Goal: Transaction & Acquisition: Book appointment/travel/reservation

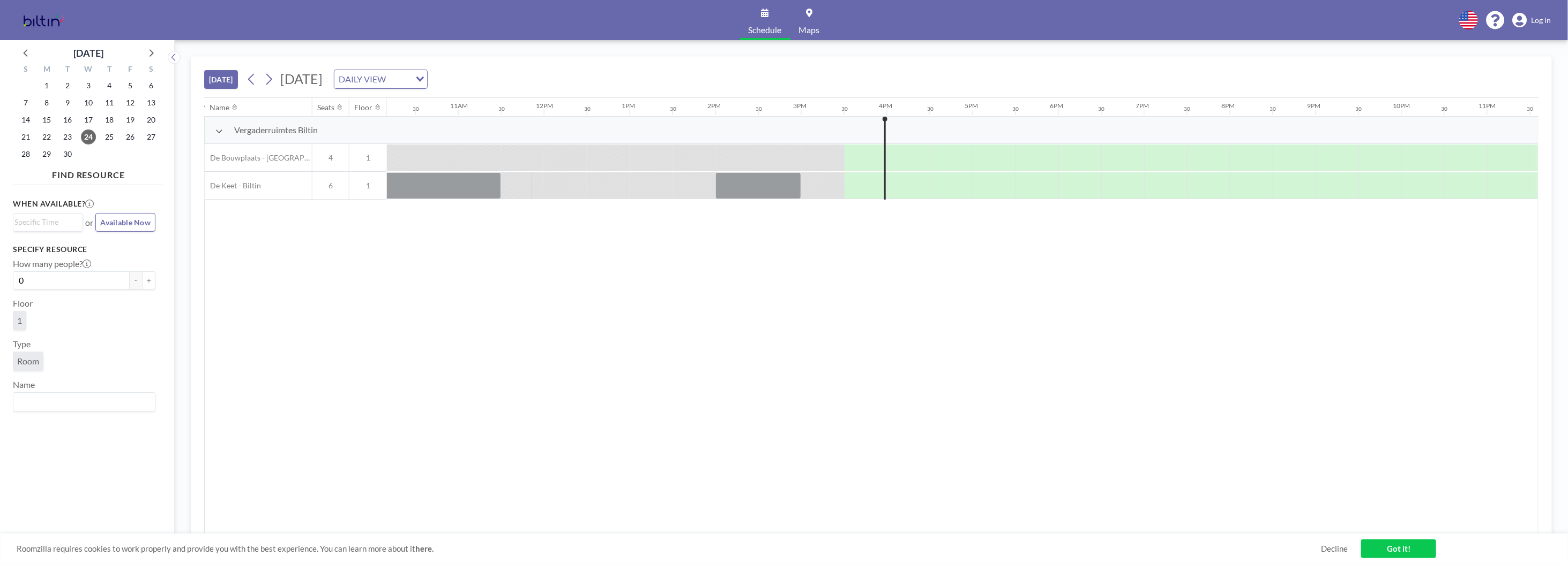
scroll to position [0, 906]
click at [144, 278] on button "+" at bounding box center [149, 281] width 13 height 18
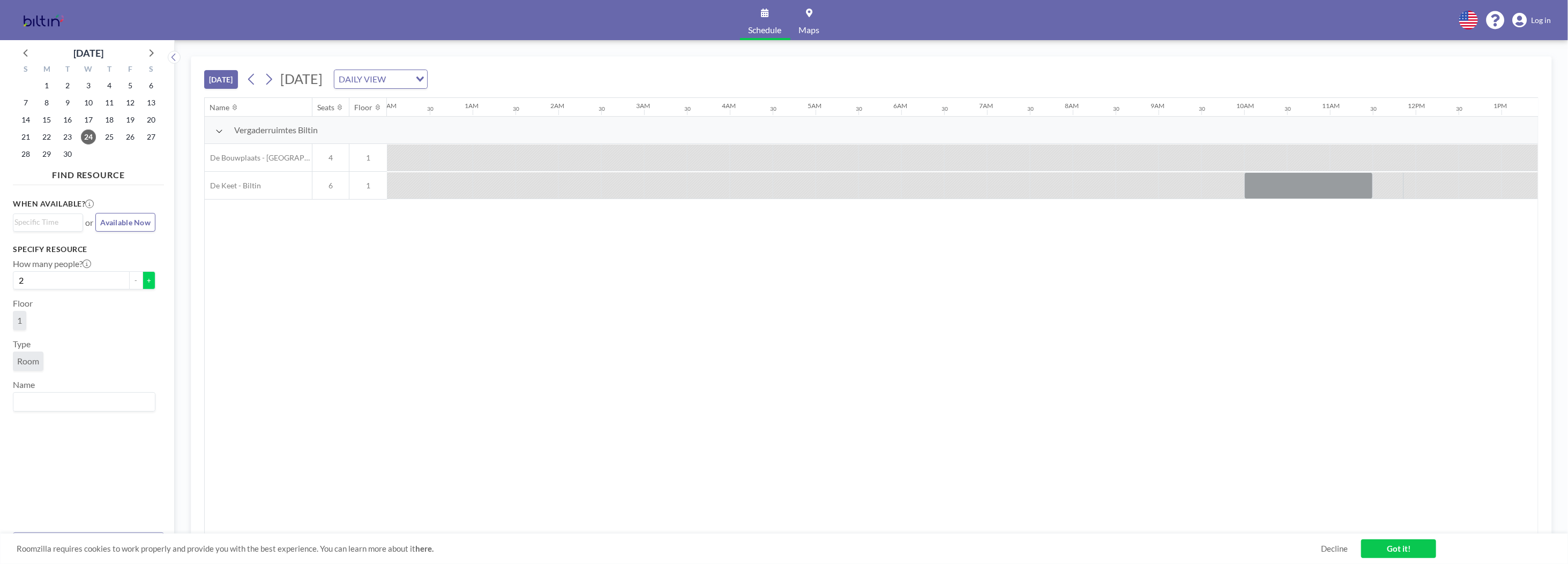
scroll to position [0, 668]
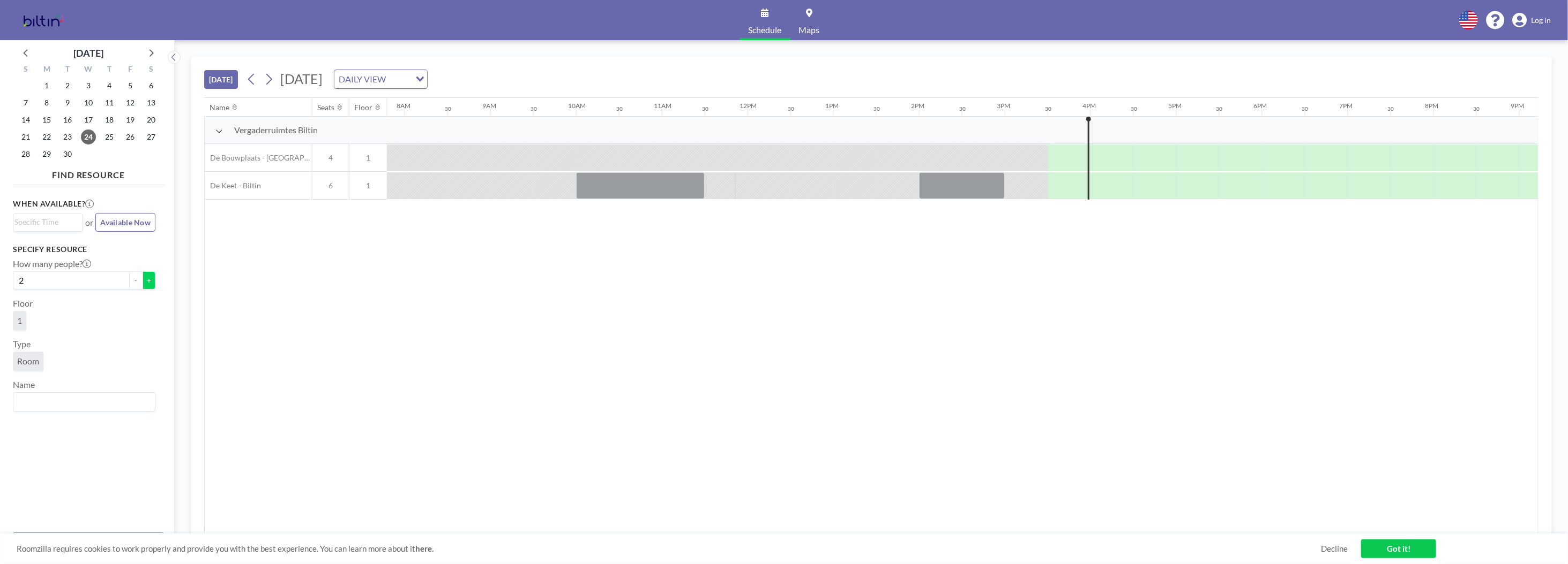
click at [144, 278] on button "+" at bounding box center [149, 281] width 13 height 18
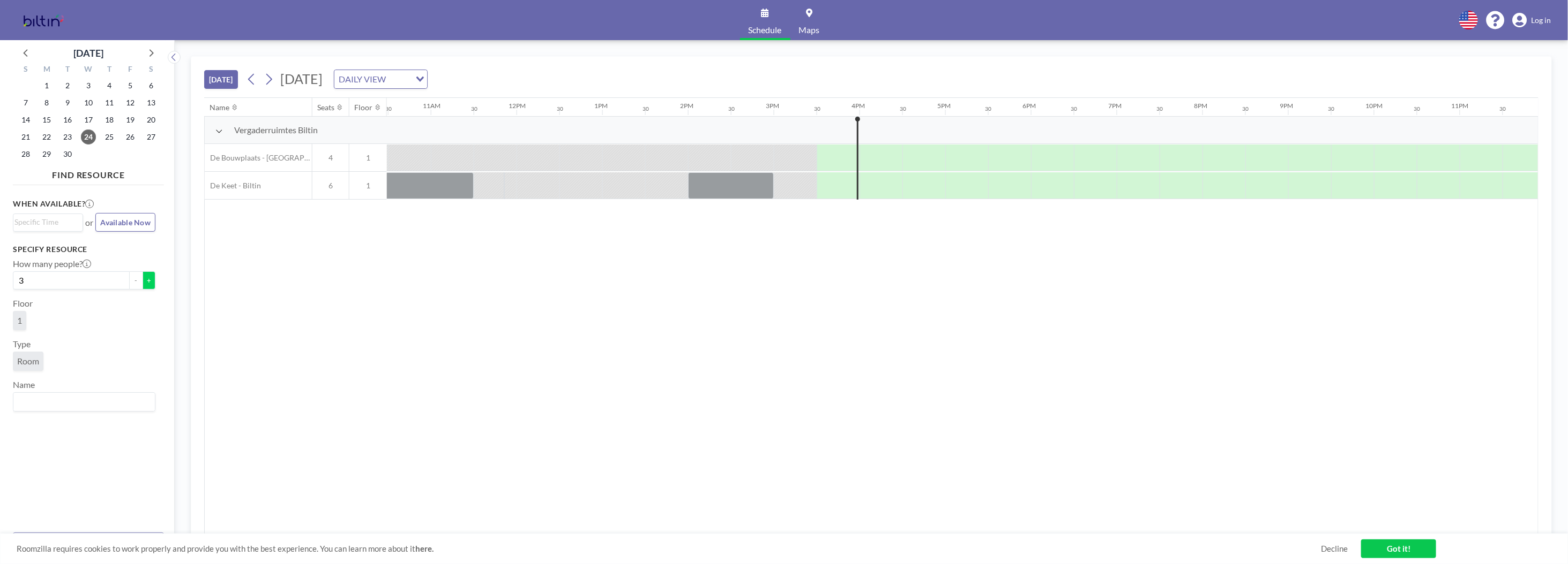
scroll to position [0, 906]
click at [144, 278] on button "+" at bounding box center [149, 281] width 13 height 18
type input "4"
click at [335, 161] on span "4" at bounding box center [330, 157] width 37 height 10
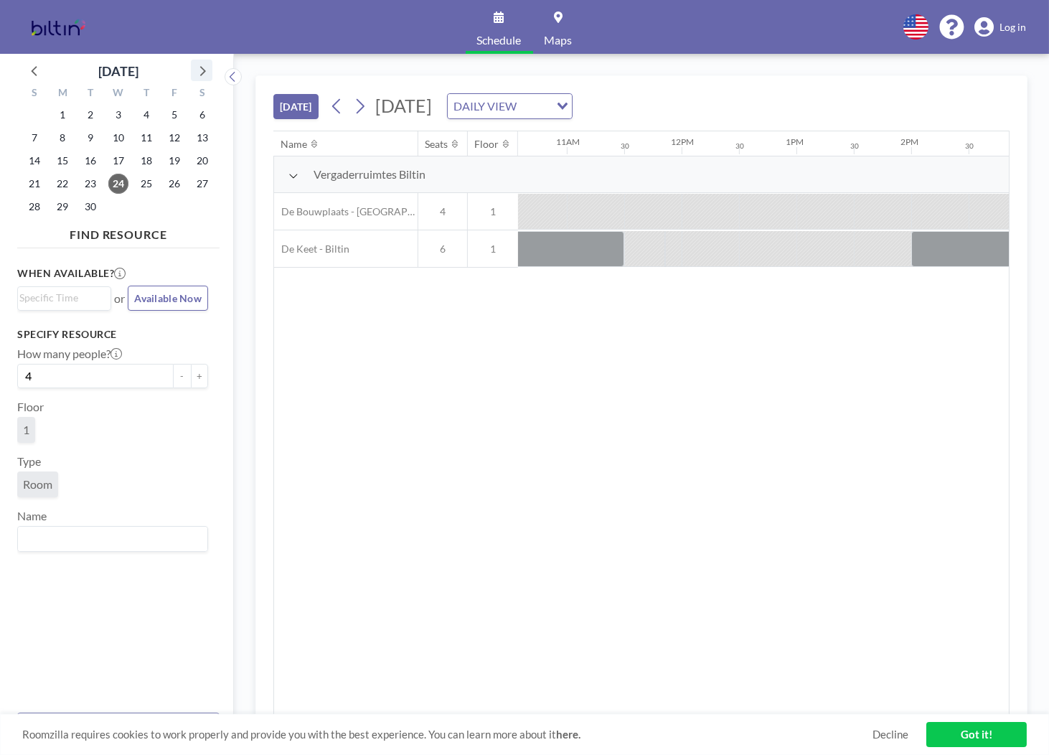
click at [207, 69] on icon at bounding box center [201, 70] width 19 height 19
click at [117, 140] on span "8" at bounding box center [118, 138] width 20 height 20
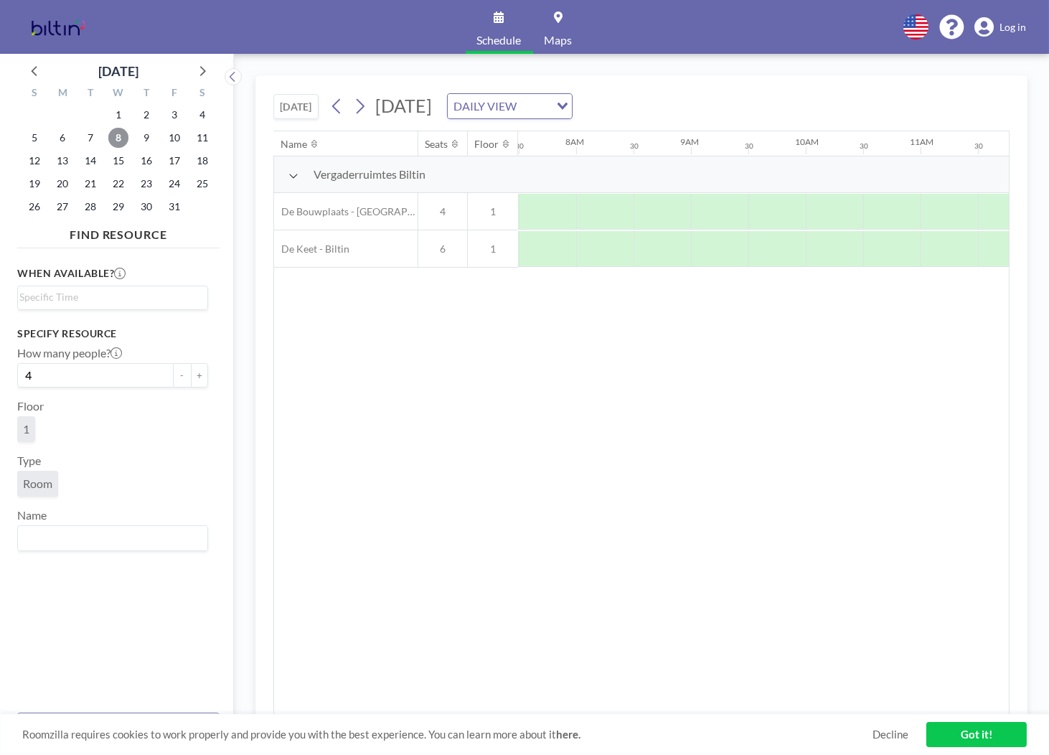
scroll to position [0, 861]
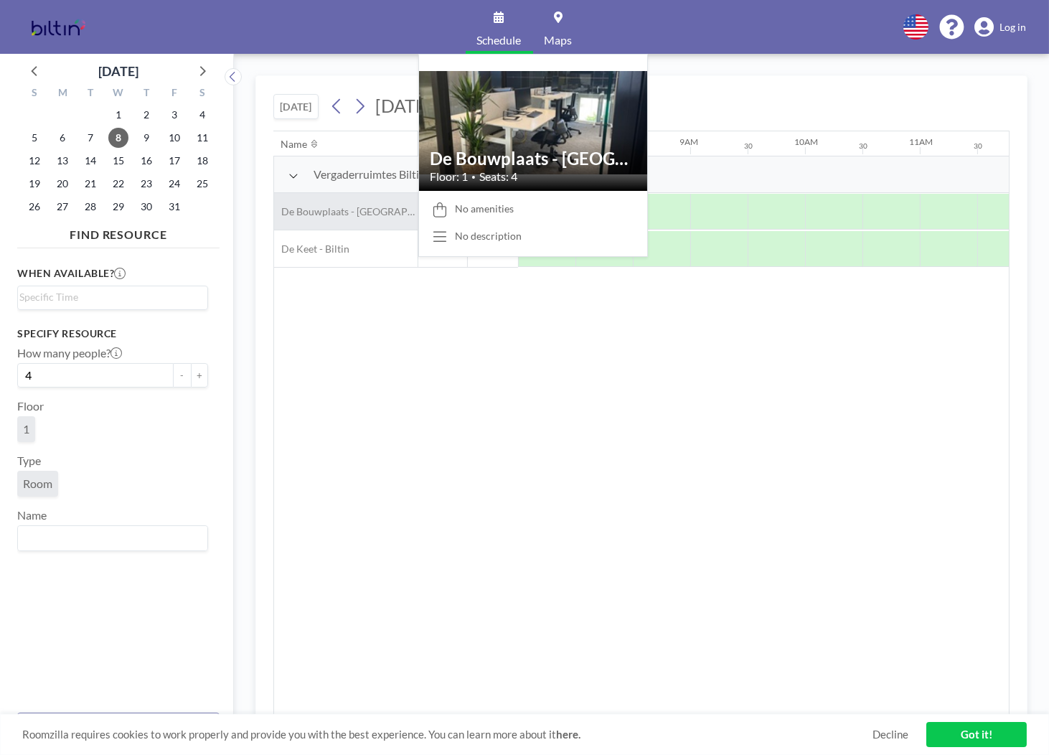
click at [338, 213] on span "De Bouwplaats - [GEOGRAPHIC_DATA]" at bounding box center [346, 211] width 144 height 13
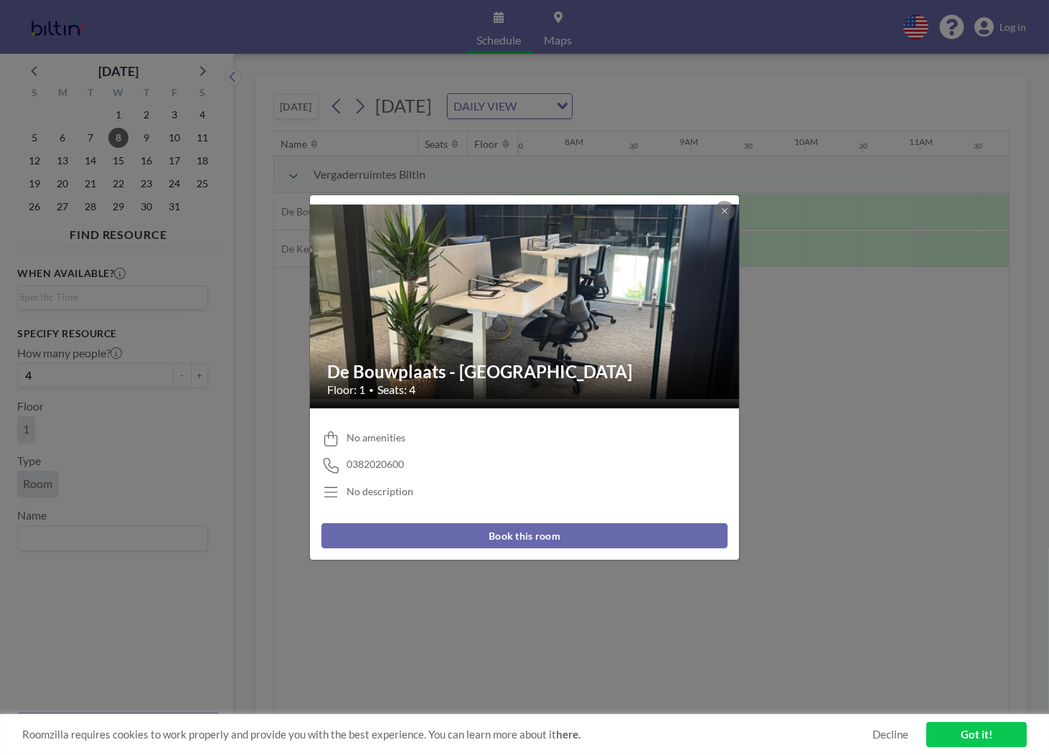
click at [536, 540] on button "Book this room" at bounding box center [525, 535] width 406 height 25
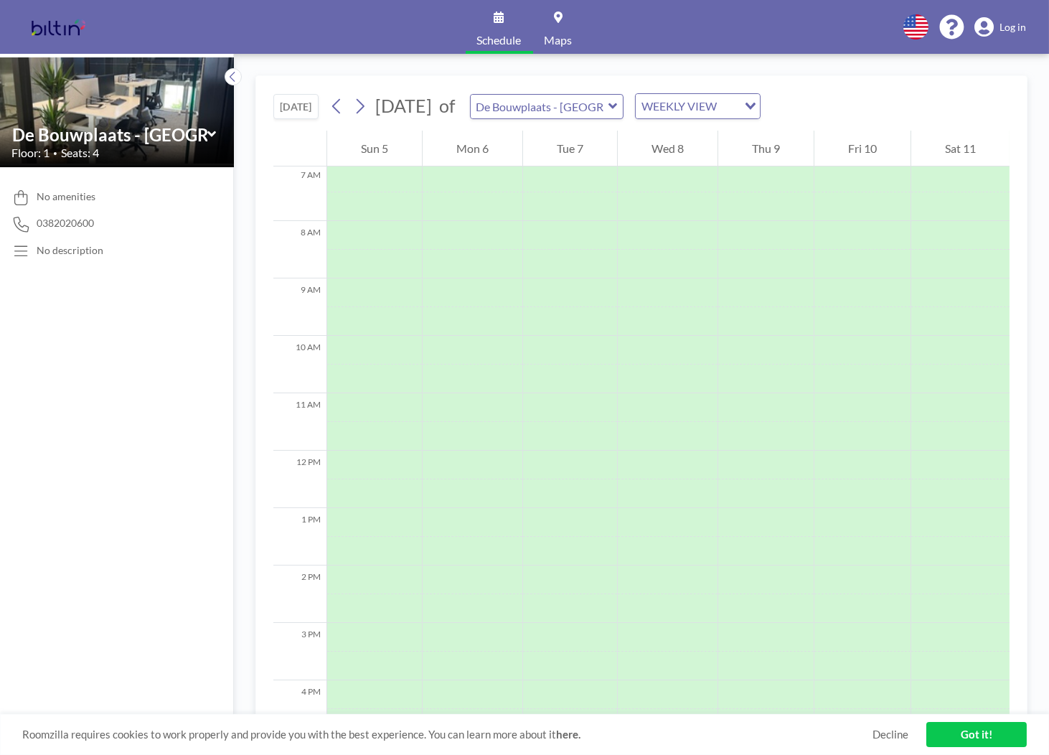
scroll to position [431, 0]
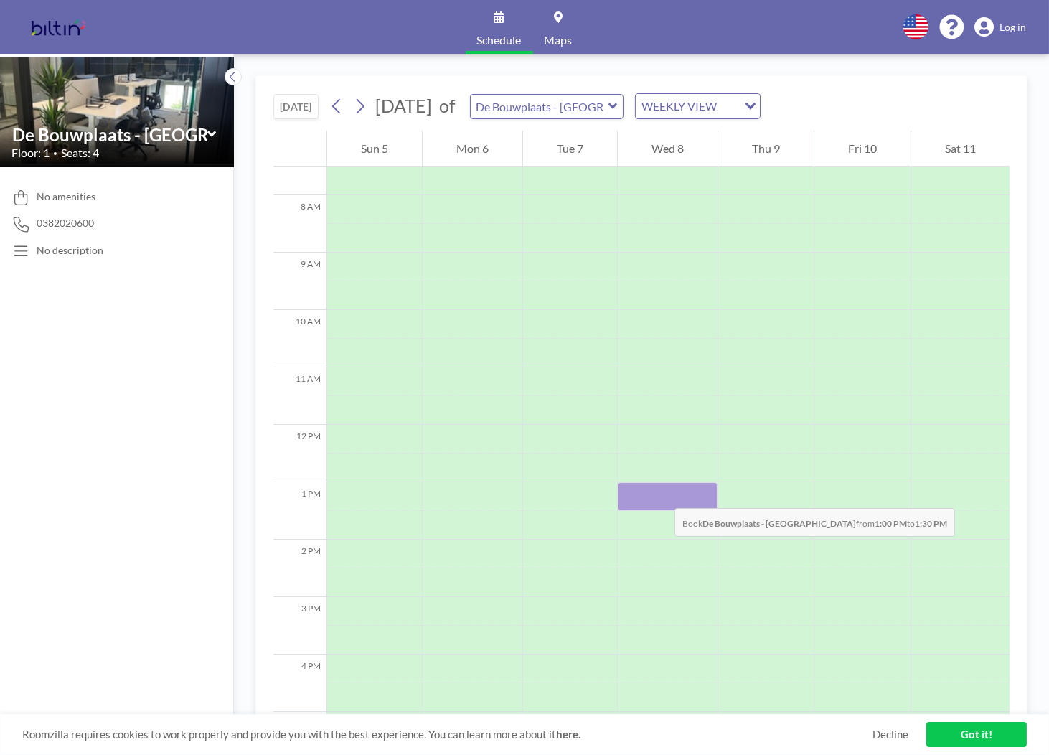
click at [660, 494] on div at bounding box center [668, 496] width 100 height 29
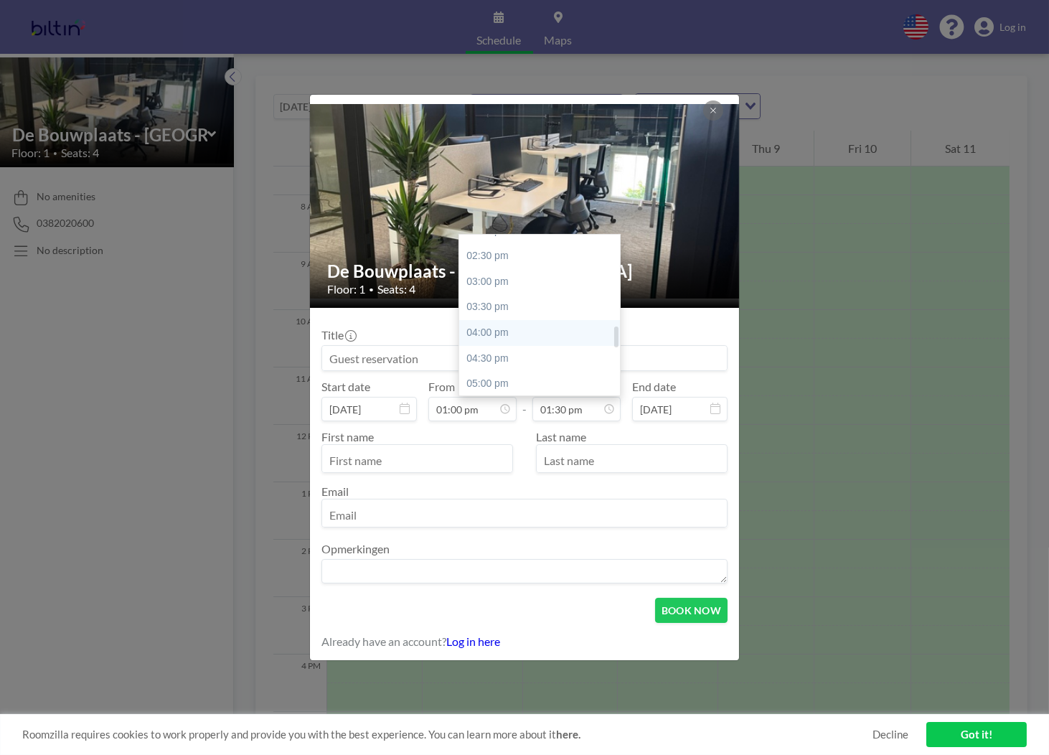
scroll to position [761, 0]
click at [496, 355] on div "05:00 pm" at bounding box center [543, 355] width 168 height 26
type input "05:00 pm"
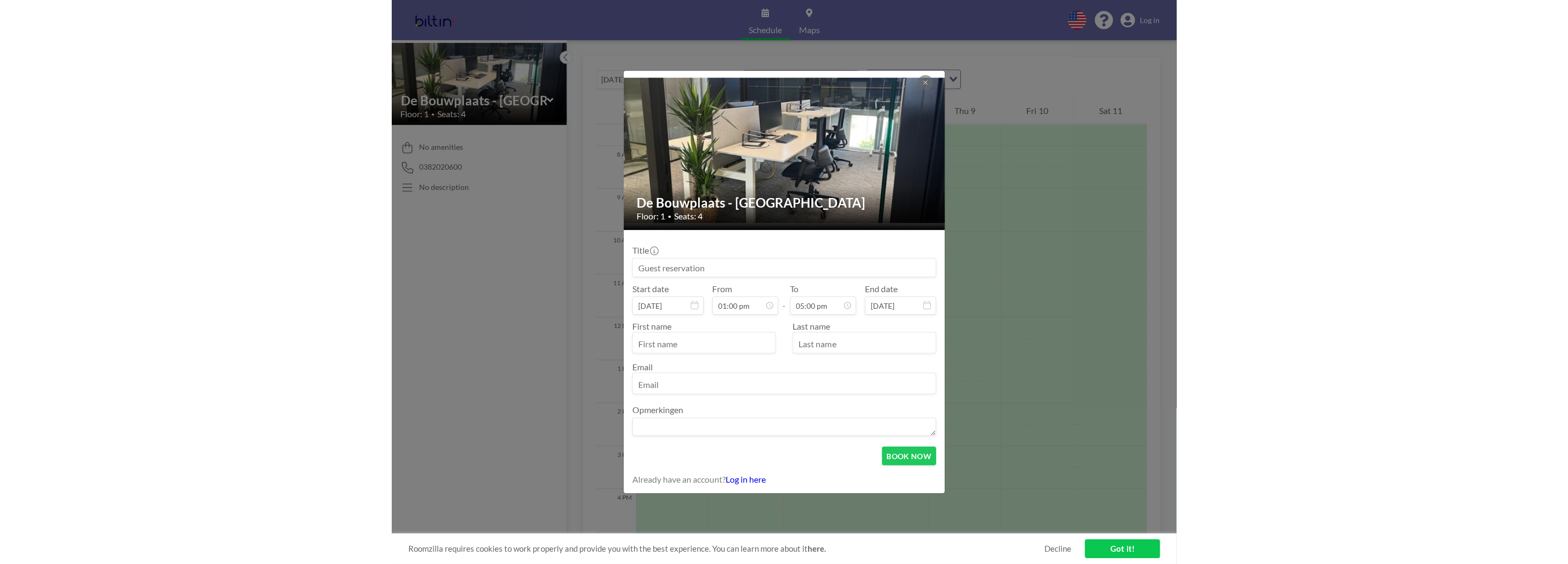
scroll to position [495, 0]
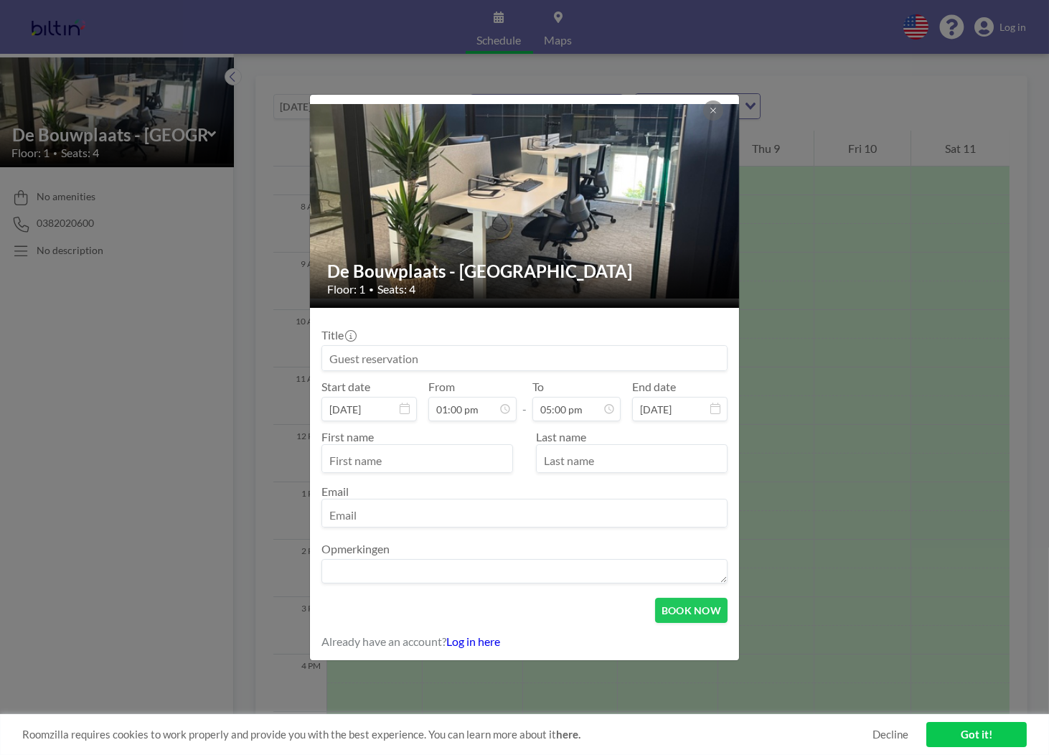
click at [425, 460] on input "text" at bounding box center [417, 460] width 190 height 24
type input "Bas"
click at [680, 461] on input "text" at bounding box center [632, 460] width 190 height 24
type input "ten [PERSON_NAME]"
click at [474, 512] on input "email" at bounding box center [524, 514] width 405 height 24
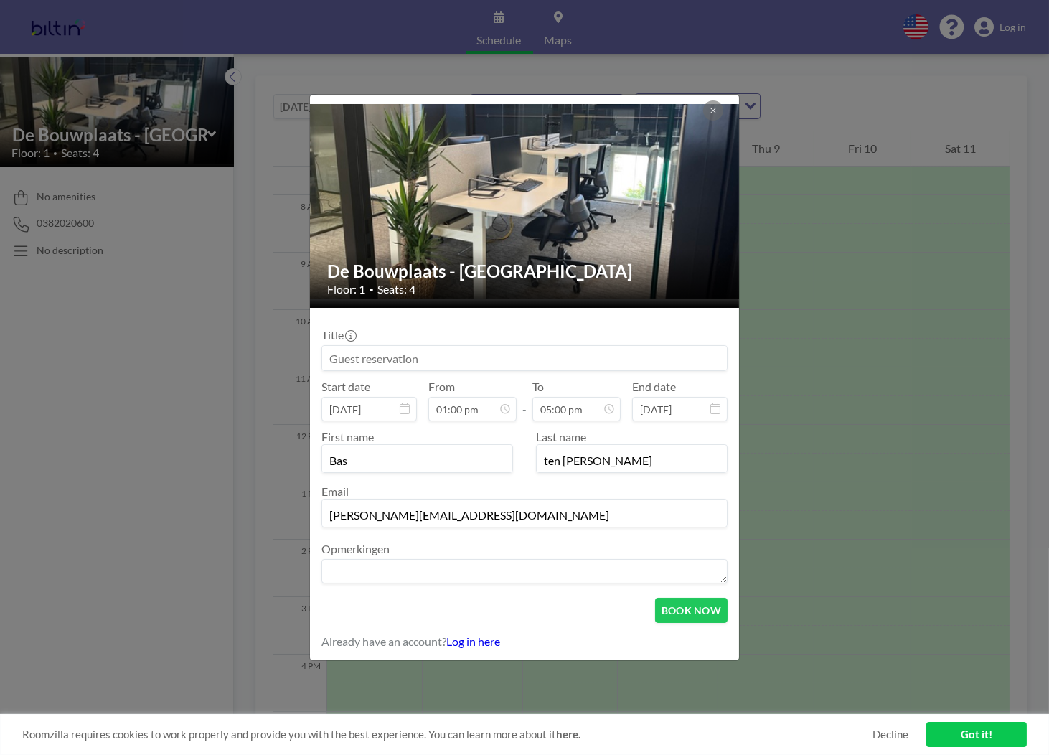
type input "[PERSON_NAME][EMAIL_ADDRESS][DOMAIN_NAME]"
click at [408, 568] on textarea at bounding box center [525, 571] width 406 height 24
type textarea "2-4 personen"
click at [692, 609] on button "BOOK NOW" at bounding box center [691, 610] width 72 height 25
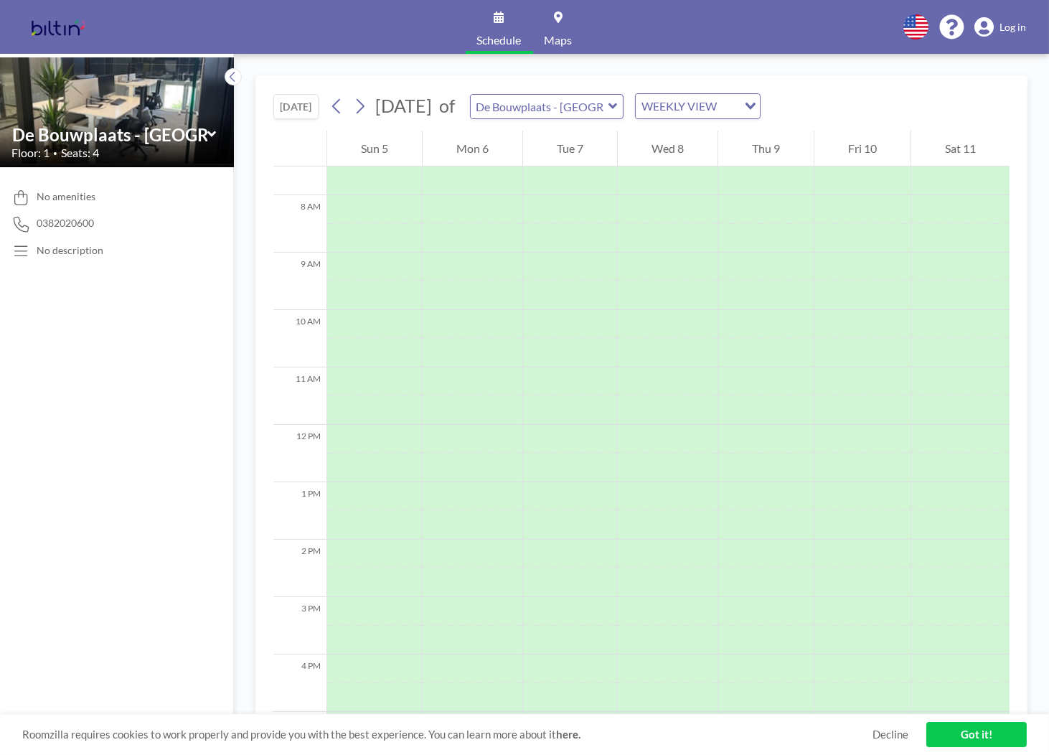
click at [970, 736] on link "Got it!" at bounding box center [977, 734] width 100 height 25
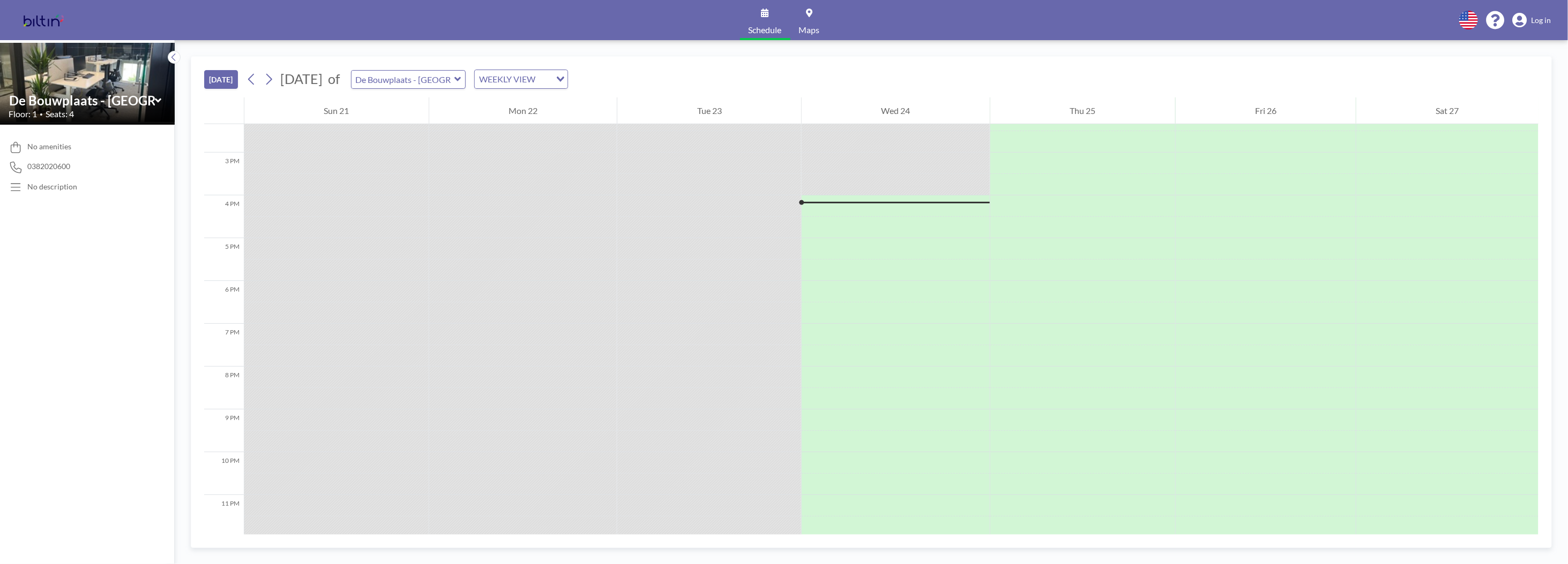
scroll to position [621, 0]
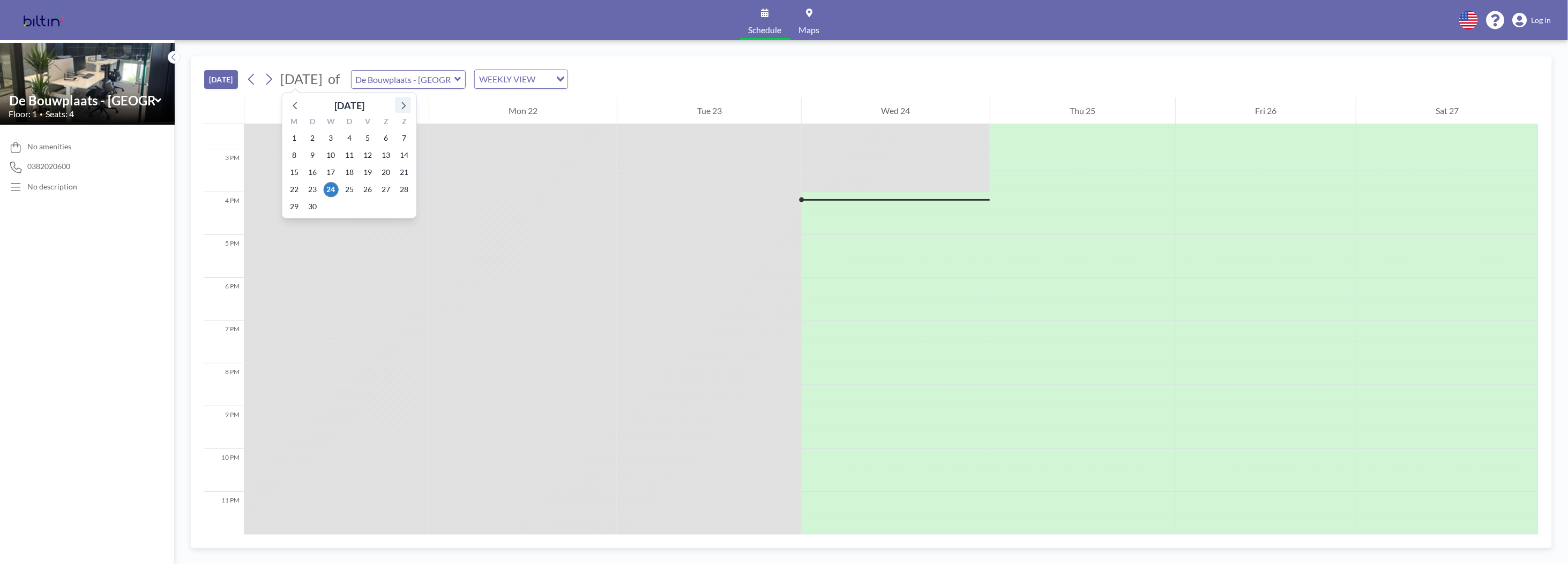
drag, startPoint x: 407, startPoint y: 104, endPoint x: 396, endPoint y: 110, distance: 12.5
click at [399, 104] on icon at bounding box center [402, 104] width 14 height 14
click at [333, 153] on span "8" at bounding box center [331, 155] width 15 height 15
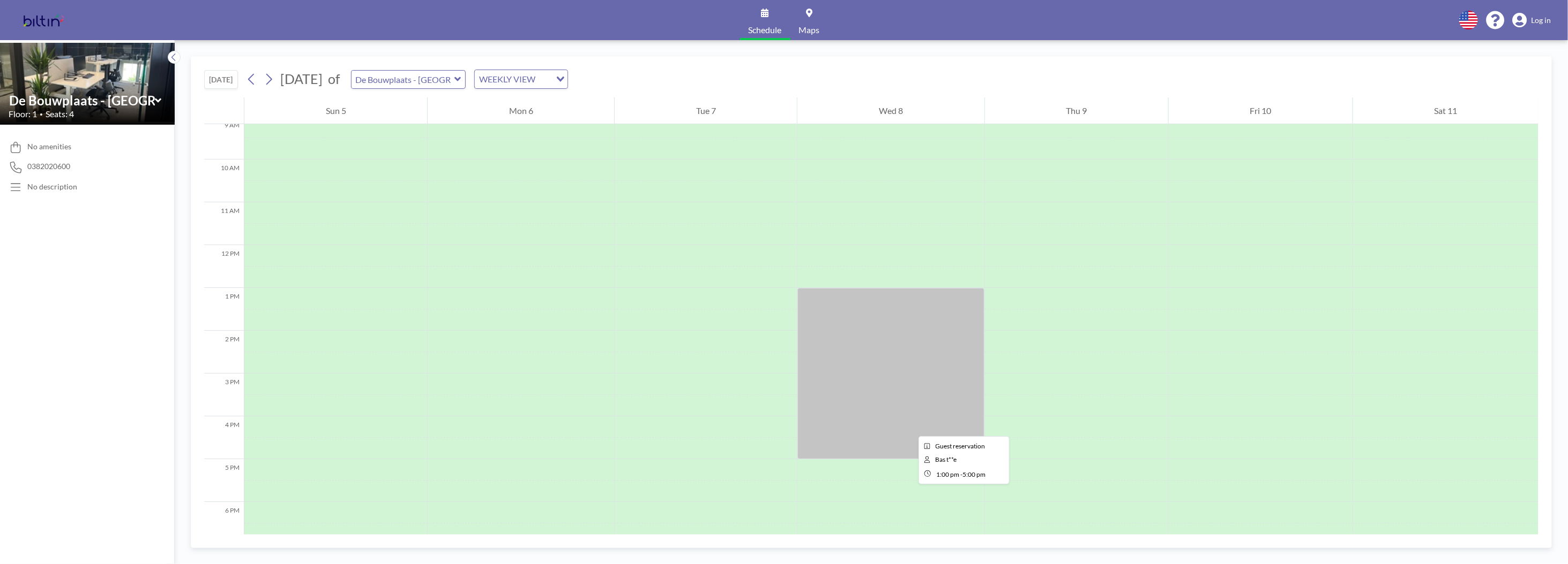
scroll to position [375, 0]
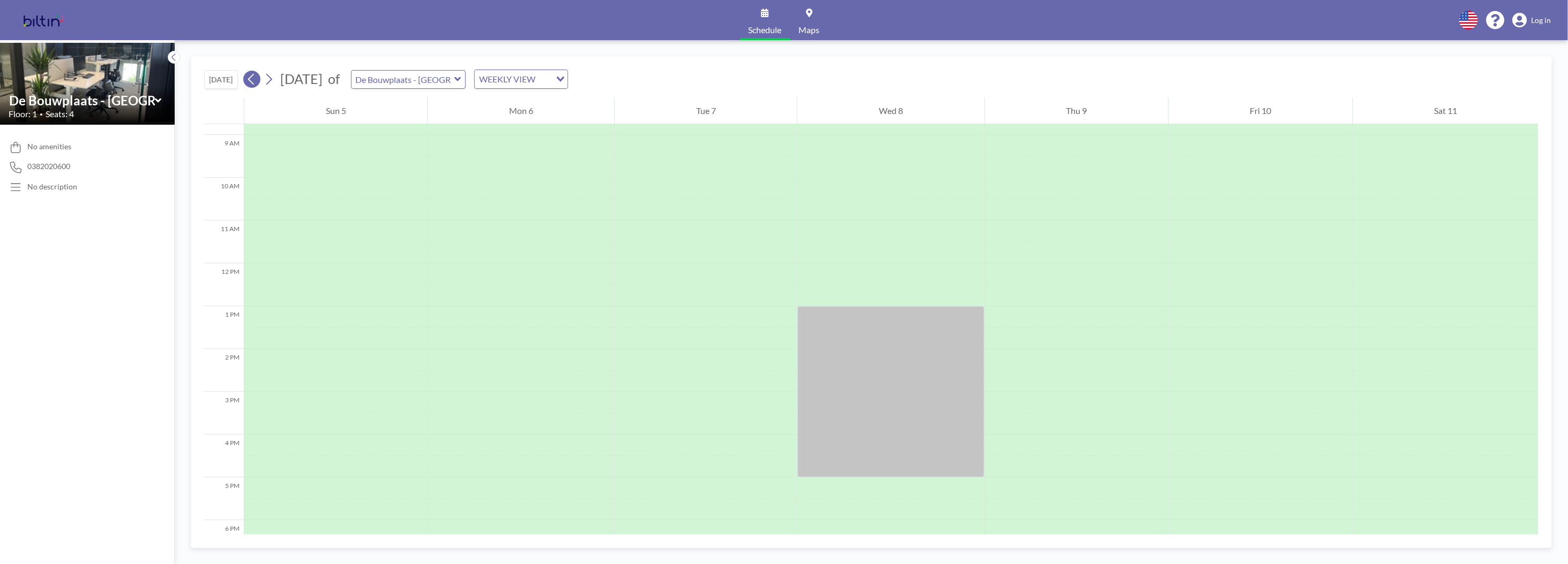
click at [260, 81] on button at bounding box center [252, 79] width 17 height 17
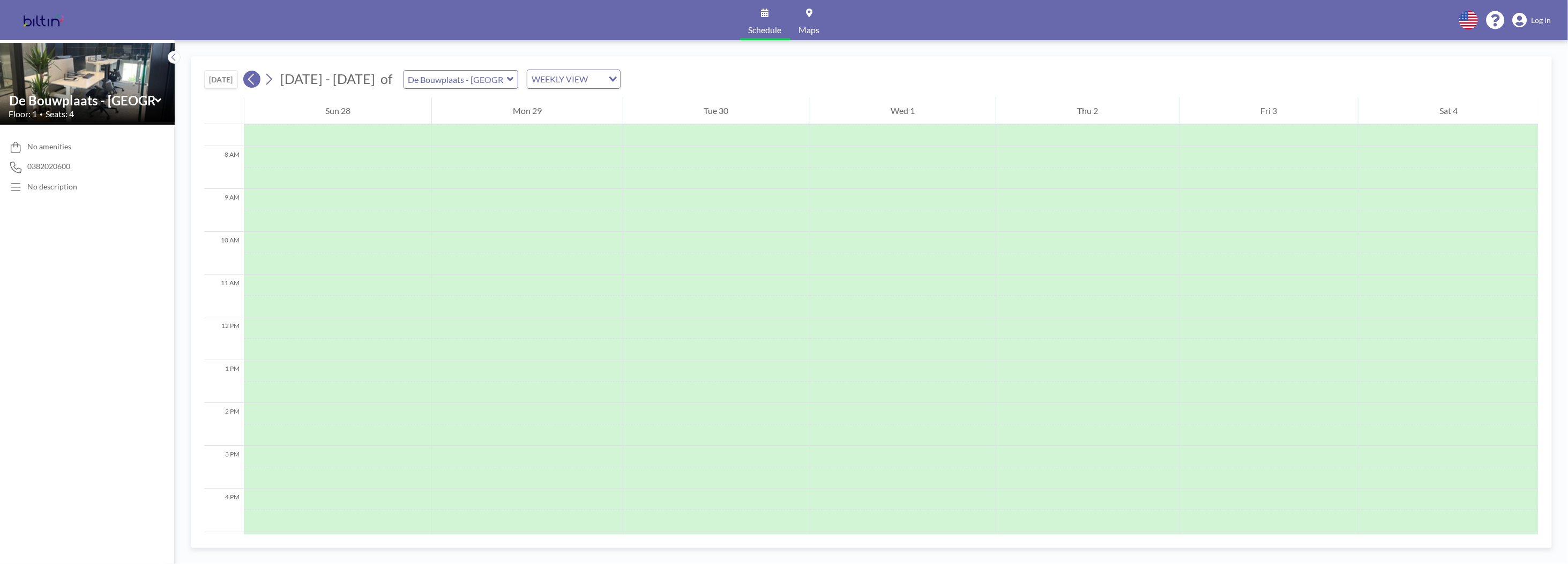
scroll to position [322, 0]
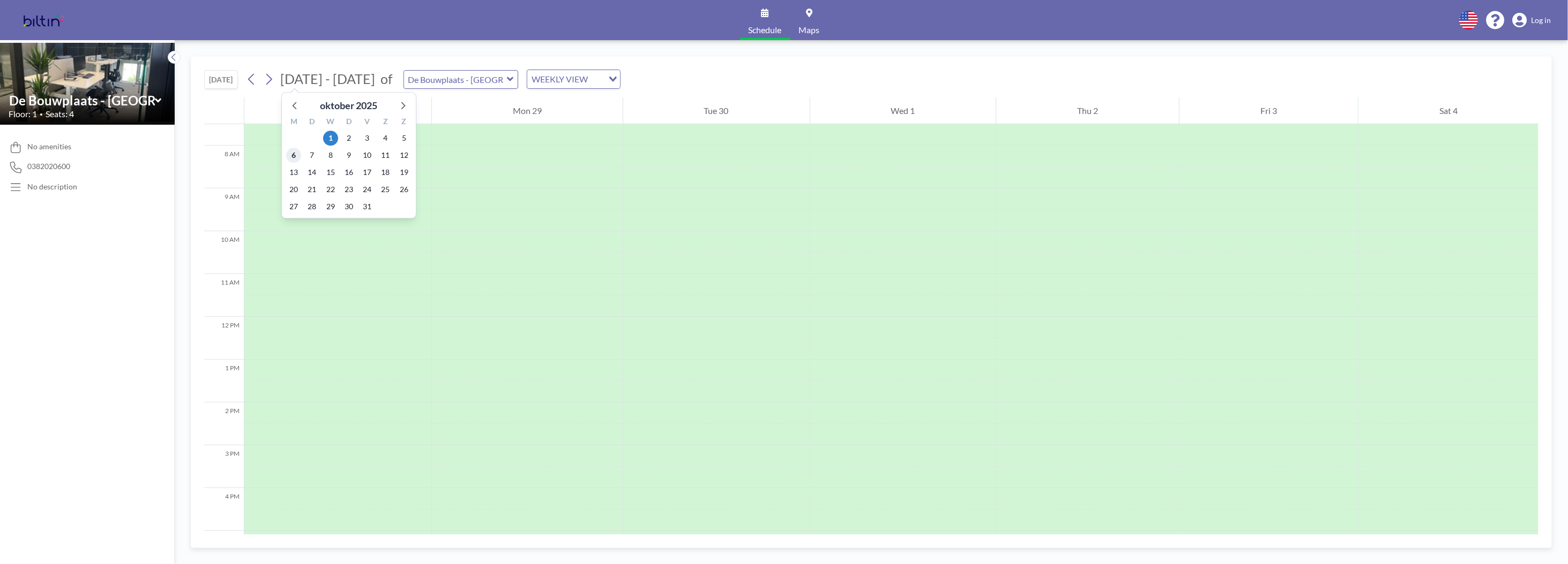
click at [293, 154] on span "6" at bounding box center [293, 155] width 15 height 15
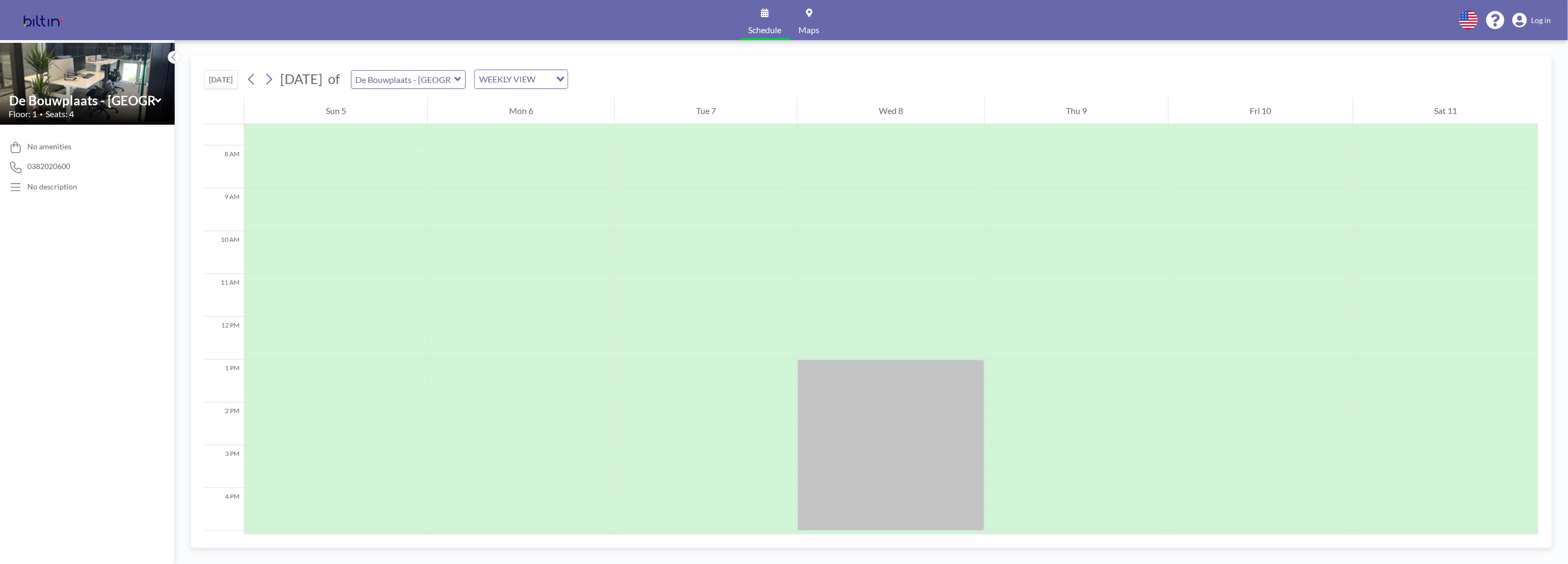
click at [461, 79] on icon at bounding box center [458, 79] width 7 height 4
type input "De Keet - Biltin"
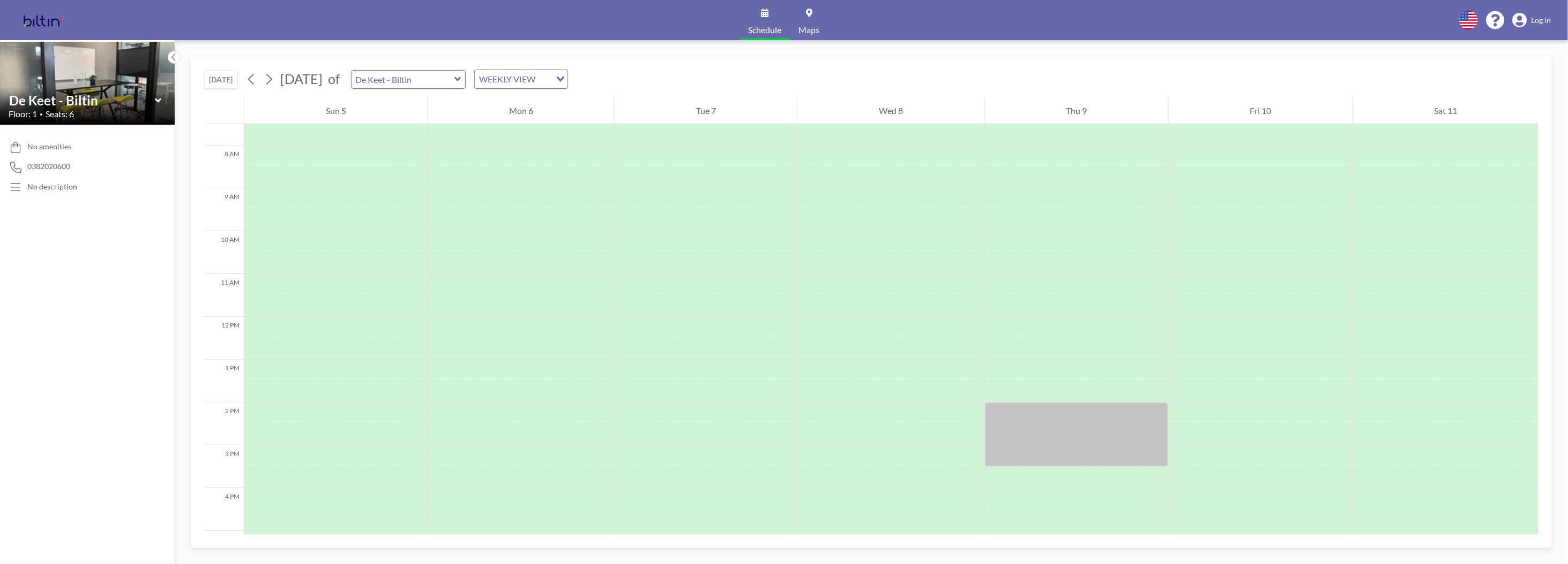
click at [160, 101] on icon at bounding box center [158, 101] width 7 height 10
click at [105, 121] on div "Vergaderruimtes Biltin" at bounding box center [87, 119] width 155 height 19
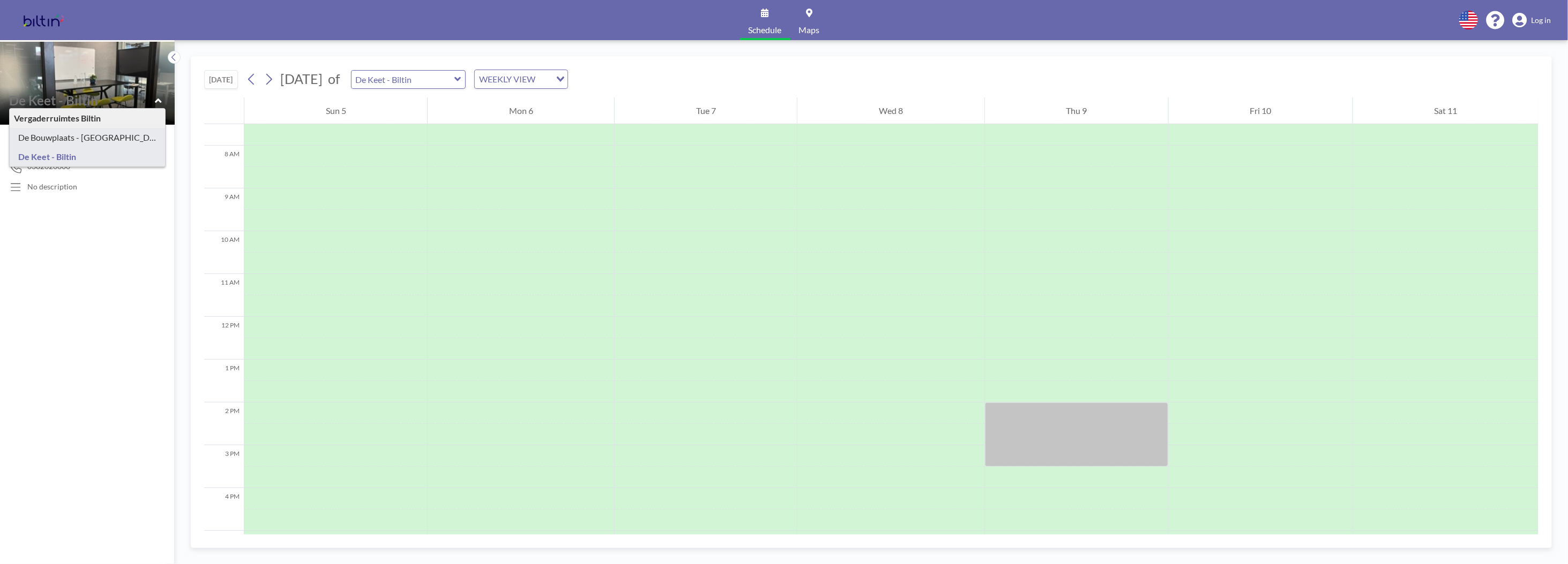
type input "De Bouwplaats - [GEOGRAPHIC_DATA]"
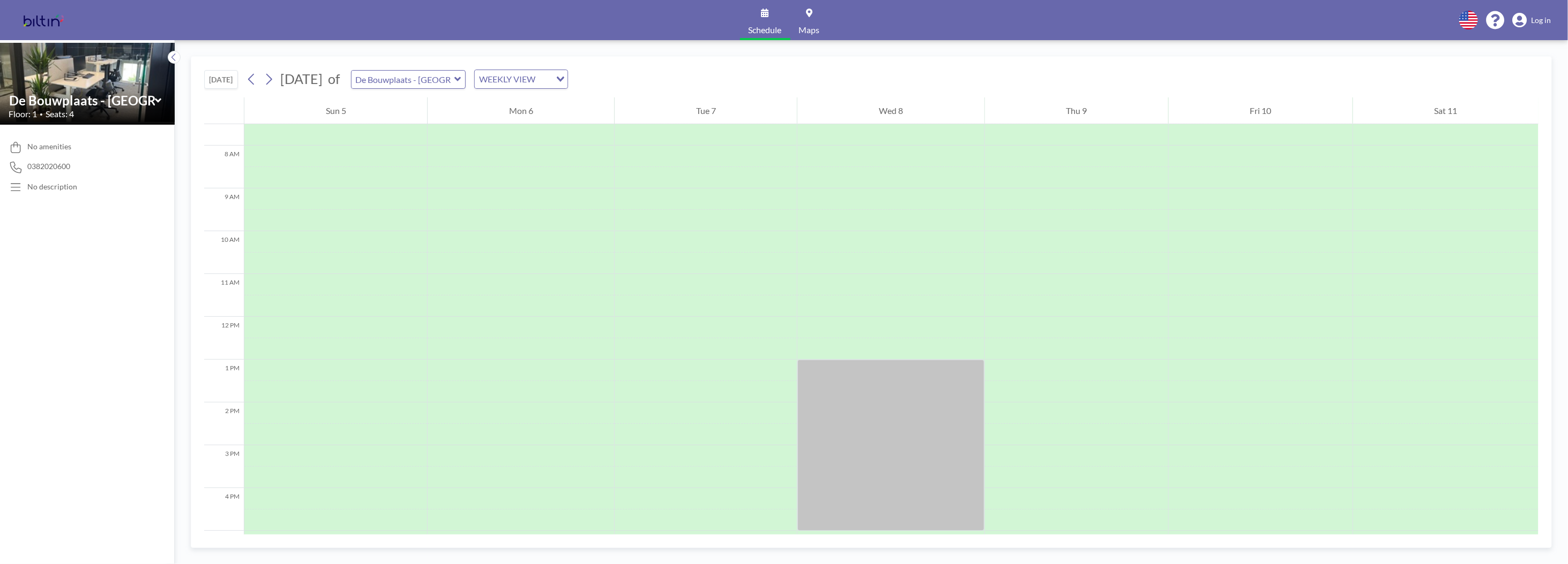
click at [461, 77] on icon at bounding box center [458, 79] width 7 height 4
click at [461, 77] on icon at bounding box center [458, 79] width 7 height 10
type input "De Bouwplaats - [GEOGRAPHIC_DATA]"
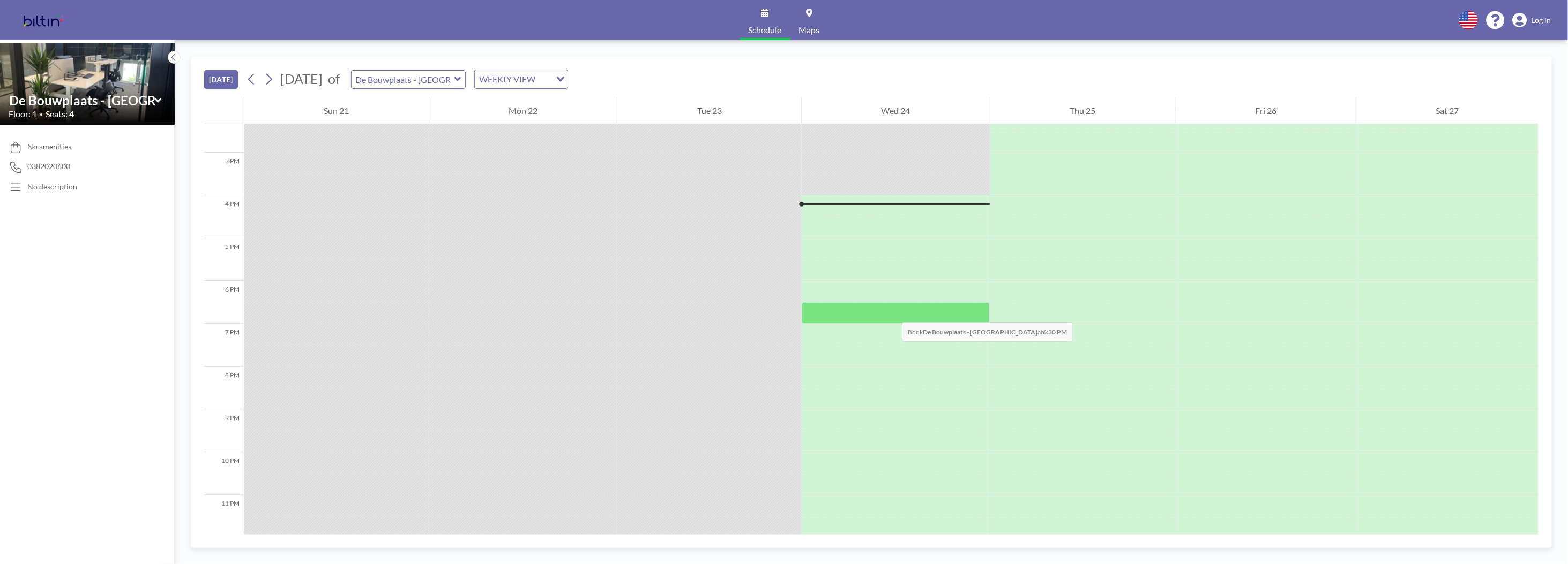
scroll to position [621, 0]
